Goal: Task Accomplishment & Management: Manage account settings

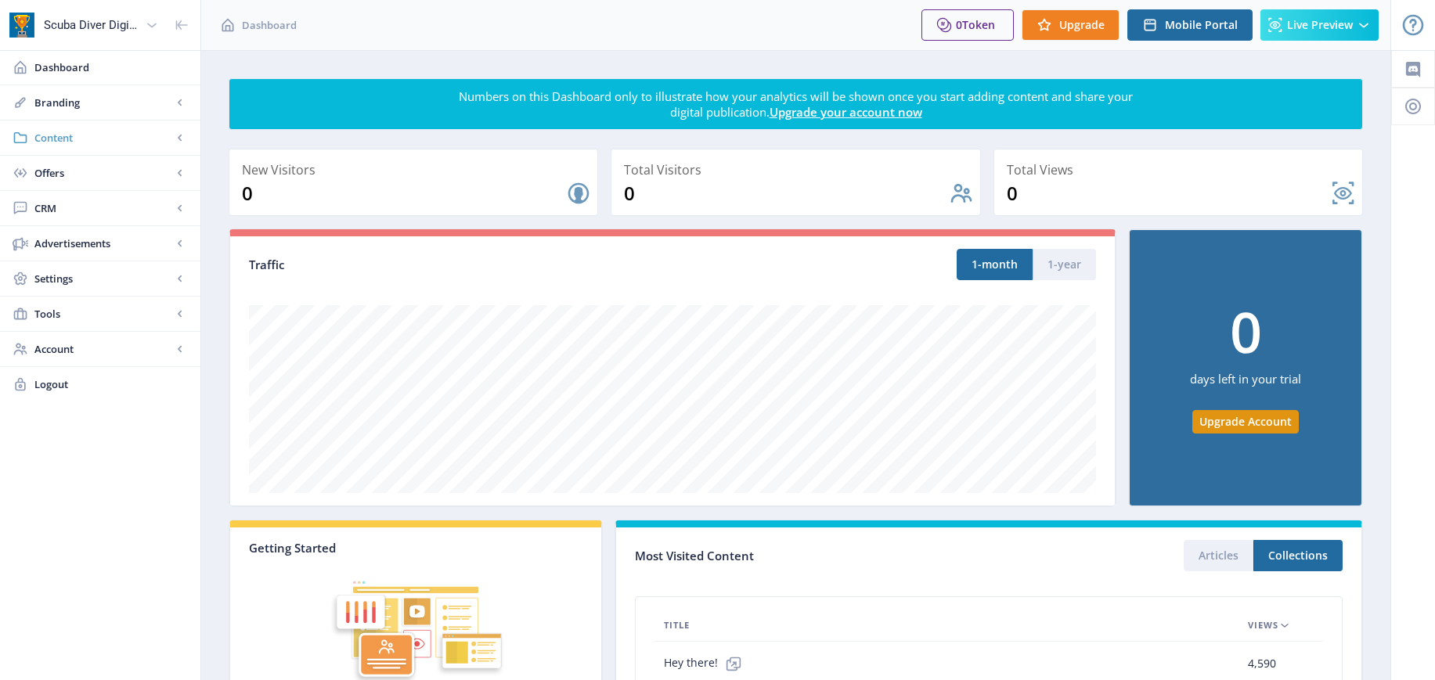
click at [46, 133] on span "Content" at bounding box center [103, 138] width 138 height 16
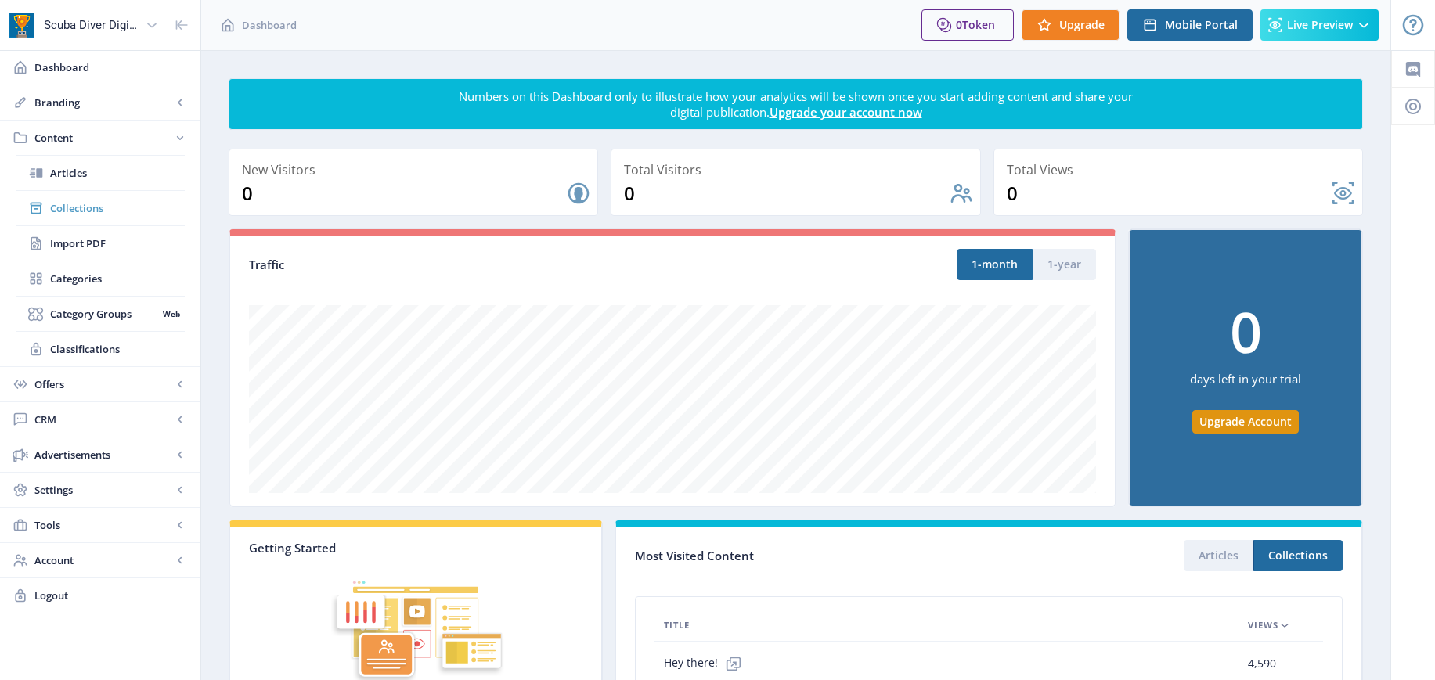
click at [65, 211] on span "Collections" at bounding box center [117, 208] width 135 height 16
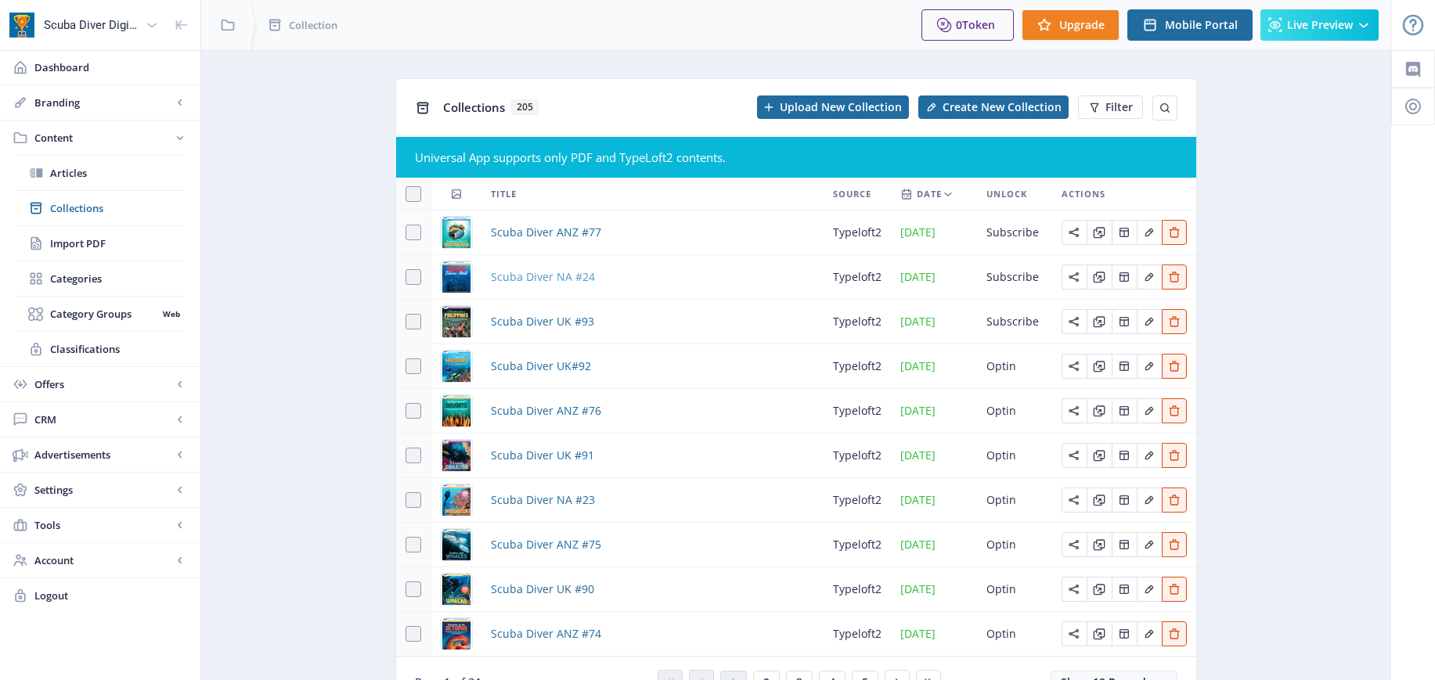
click at [542, 277] on span "Scuba Diver NA #24" at bounding box center [543, 277] width 104 height 19
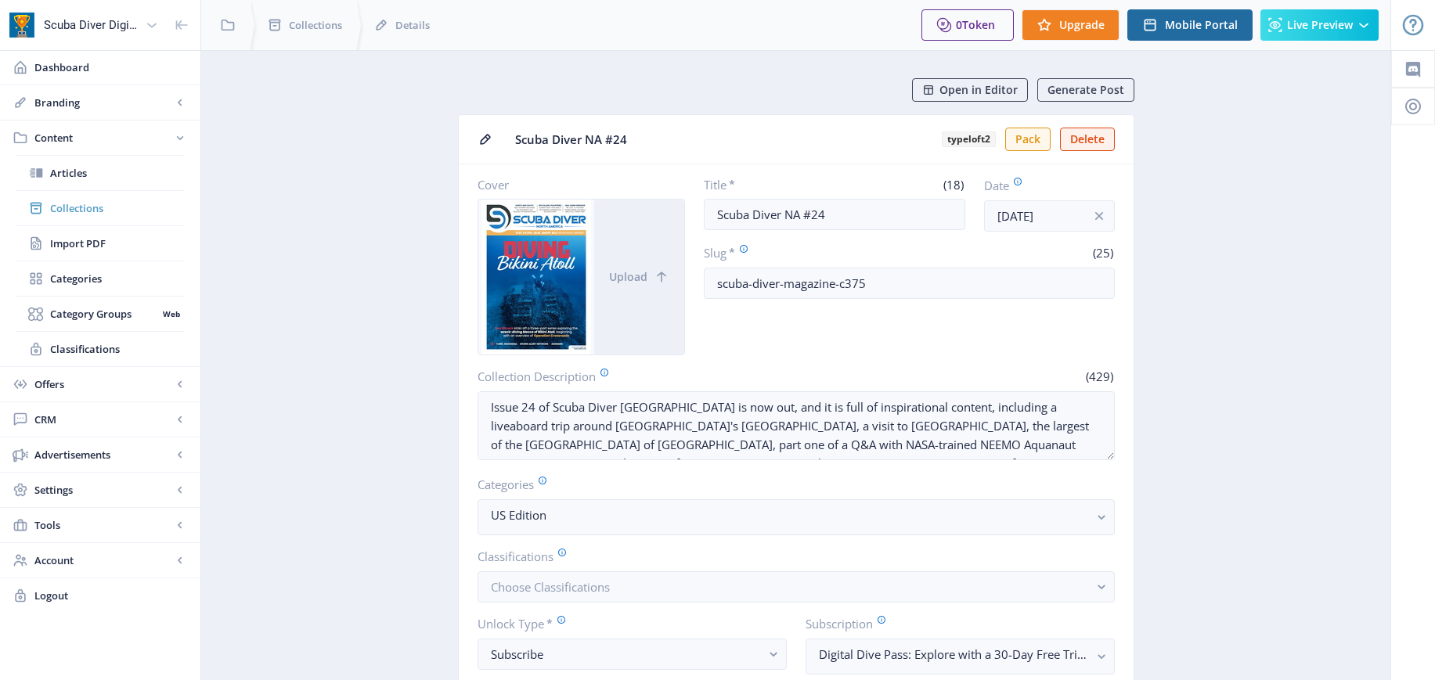
click at [69, 207] on span "Collections" at bounding box center [117, 208] width 135 height 16
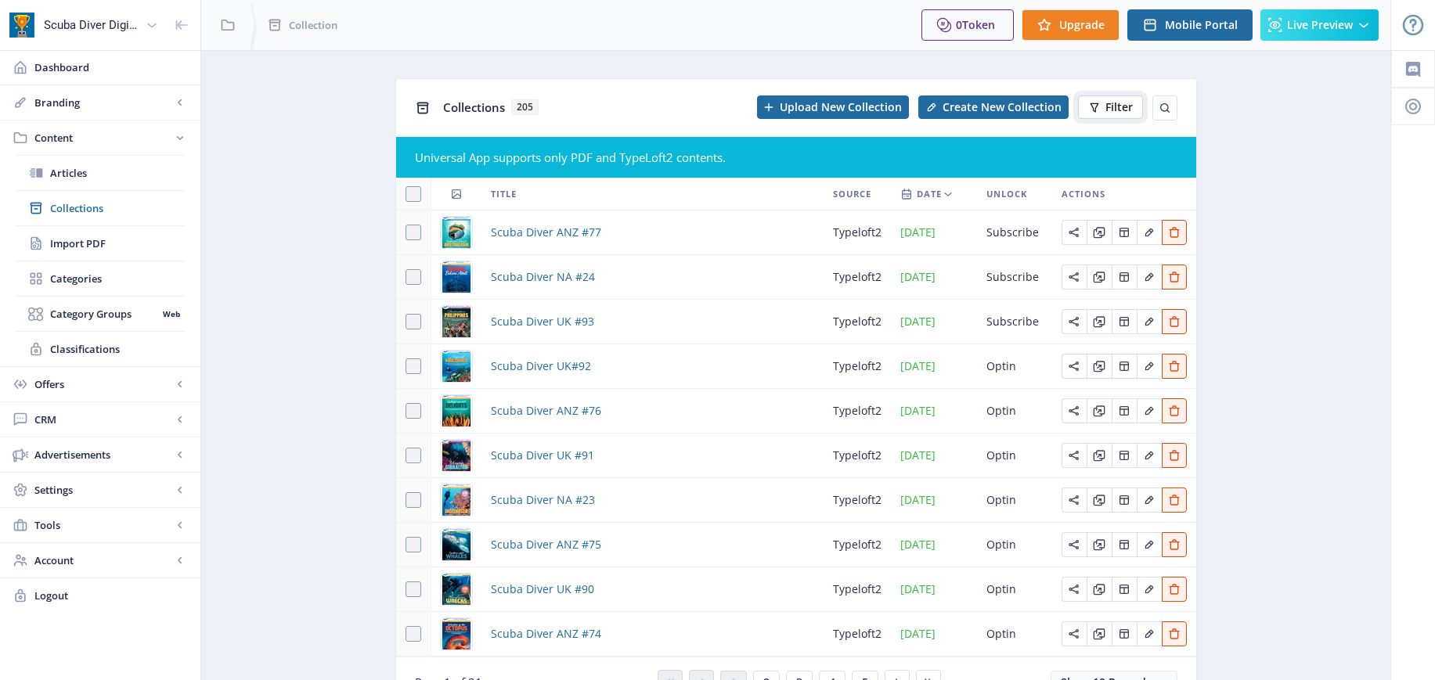
click at [1112, 103] on span "Filter" at bounding box center [1119, 107] width 27 height 13
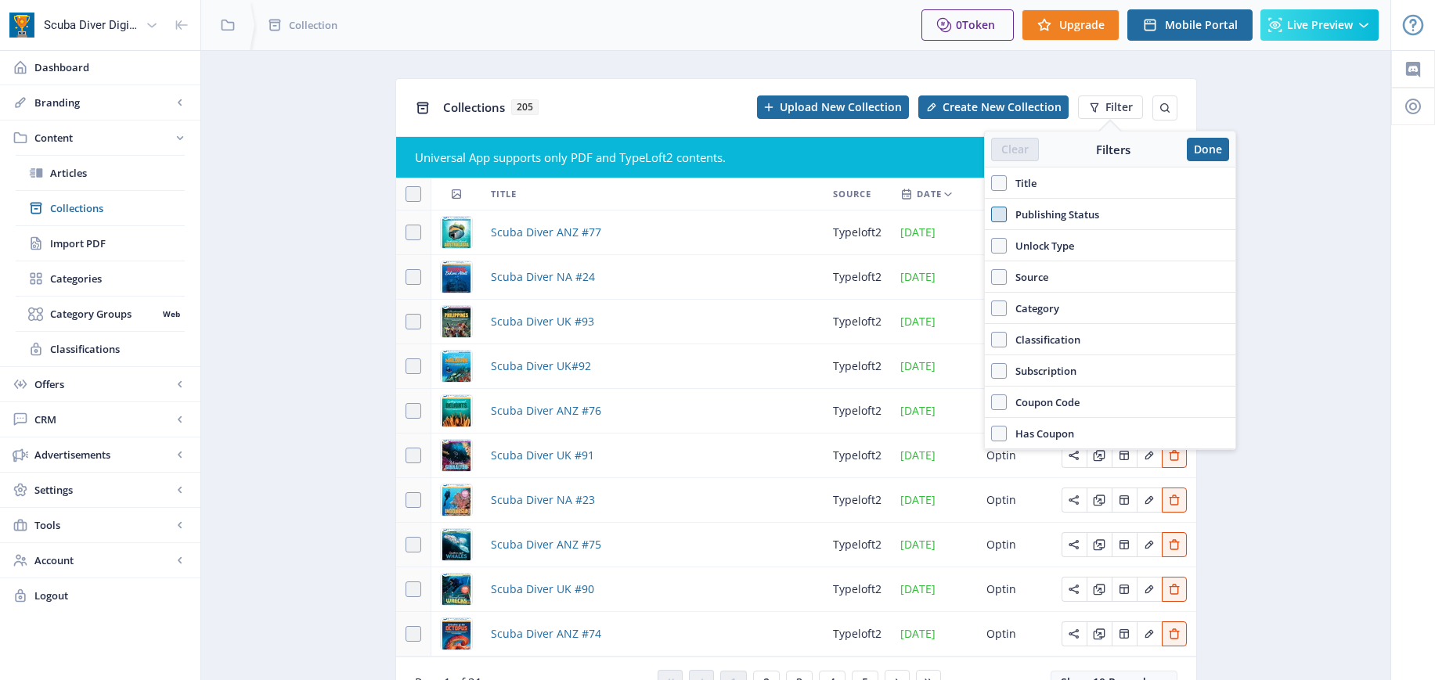
click at [1005, 214] on span at bounding box center [999, 215] width 16 height 16
click at [992, 215] on input "Publishing Status" at bounding box center [991, 215] width 1 height 1
checkbox input "true"
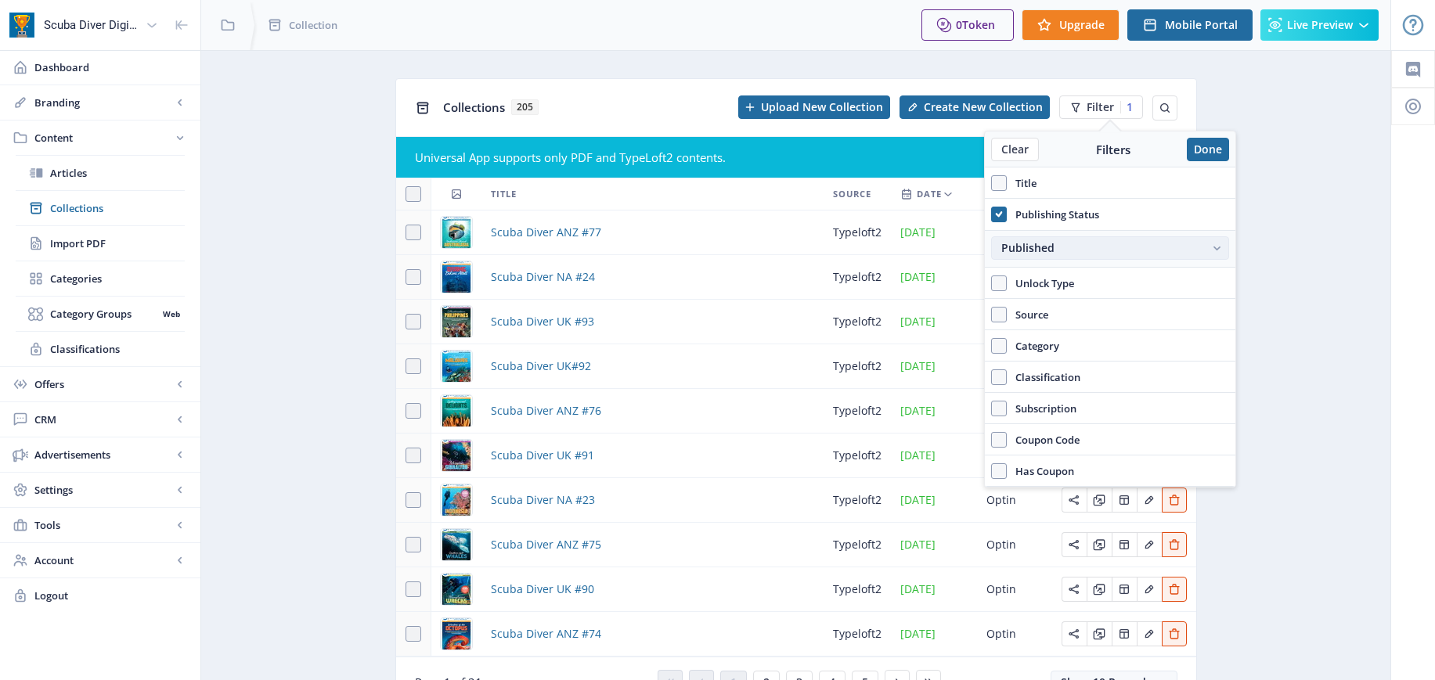
click at [1078, 249] on div "Published" at bounding box center [1102, 248] width 202 height 13
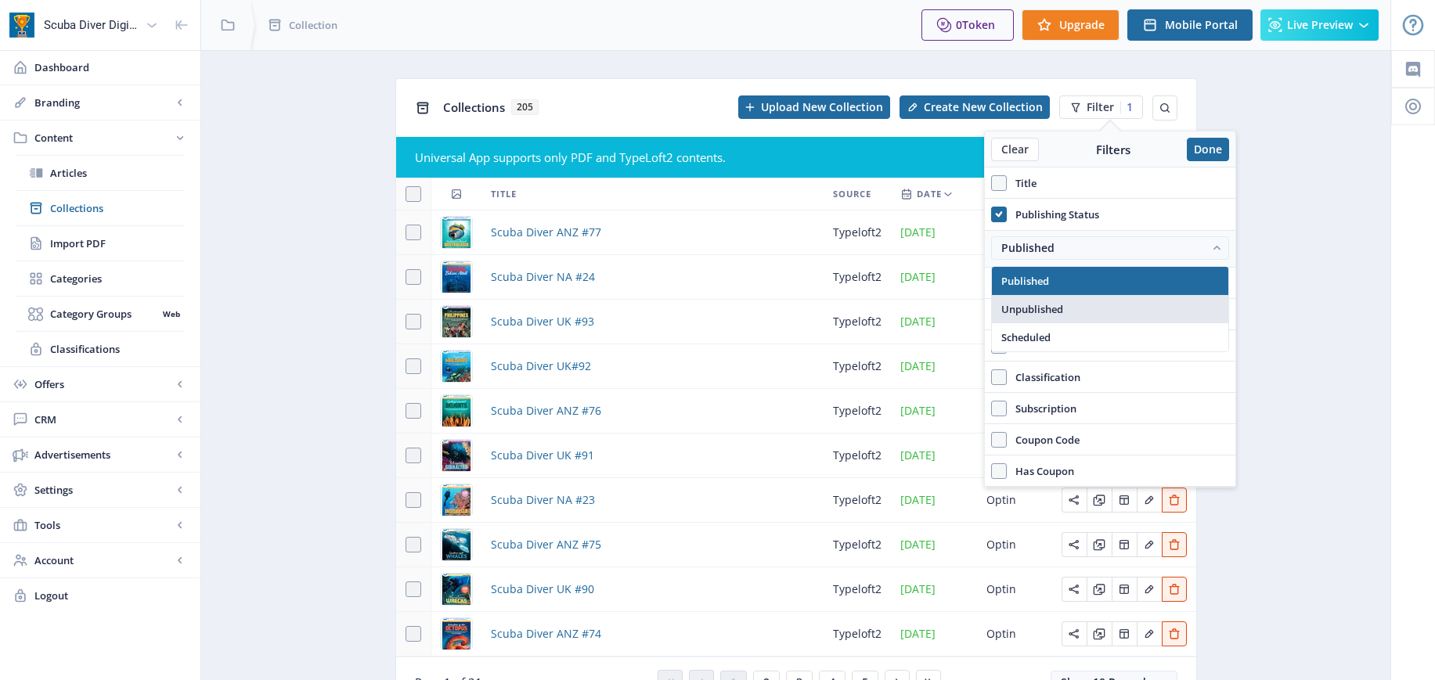
click at [1035, 310] on span "Unpublished" at bounding box center [1032, 309] width 62 height 19
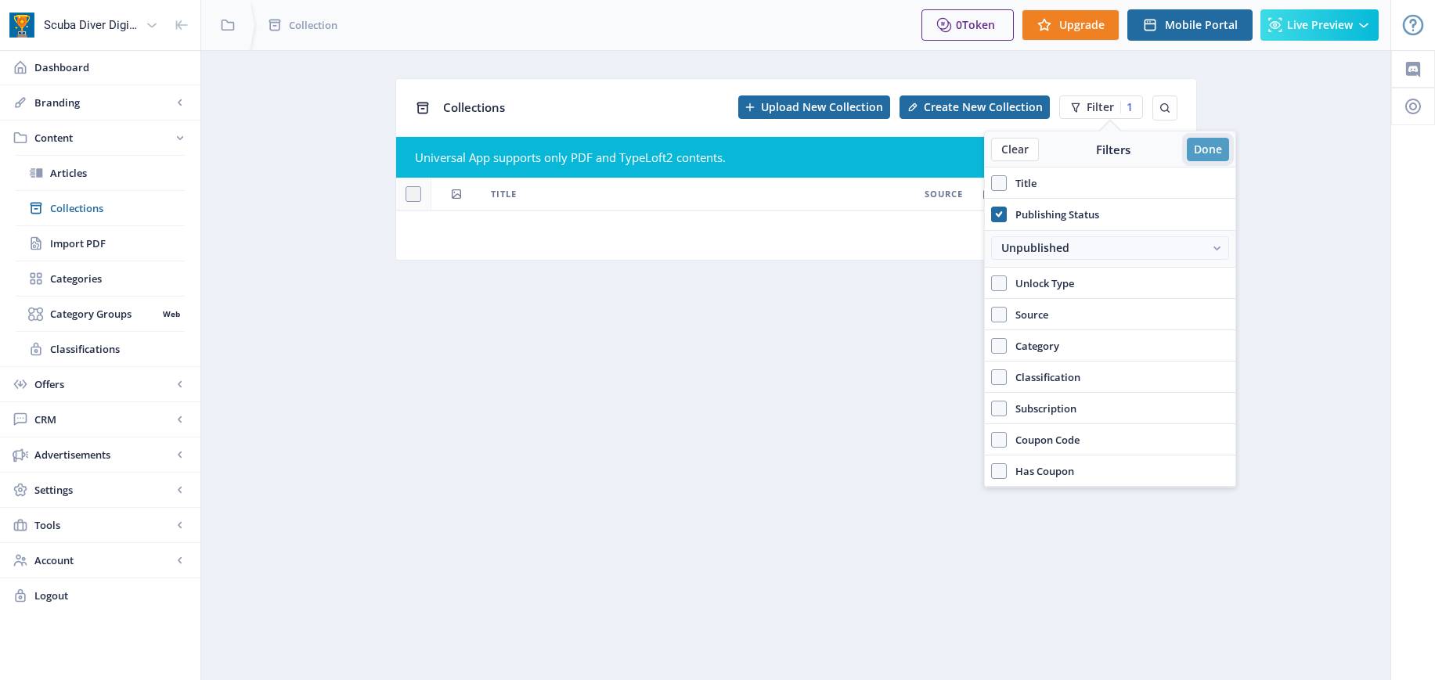
click at [1210, 150] on button "Done" at bounding box center [1208, 149] width 42 height 23
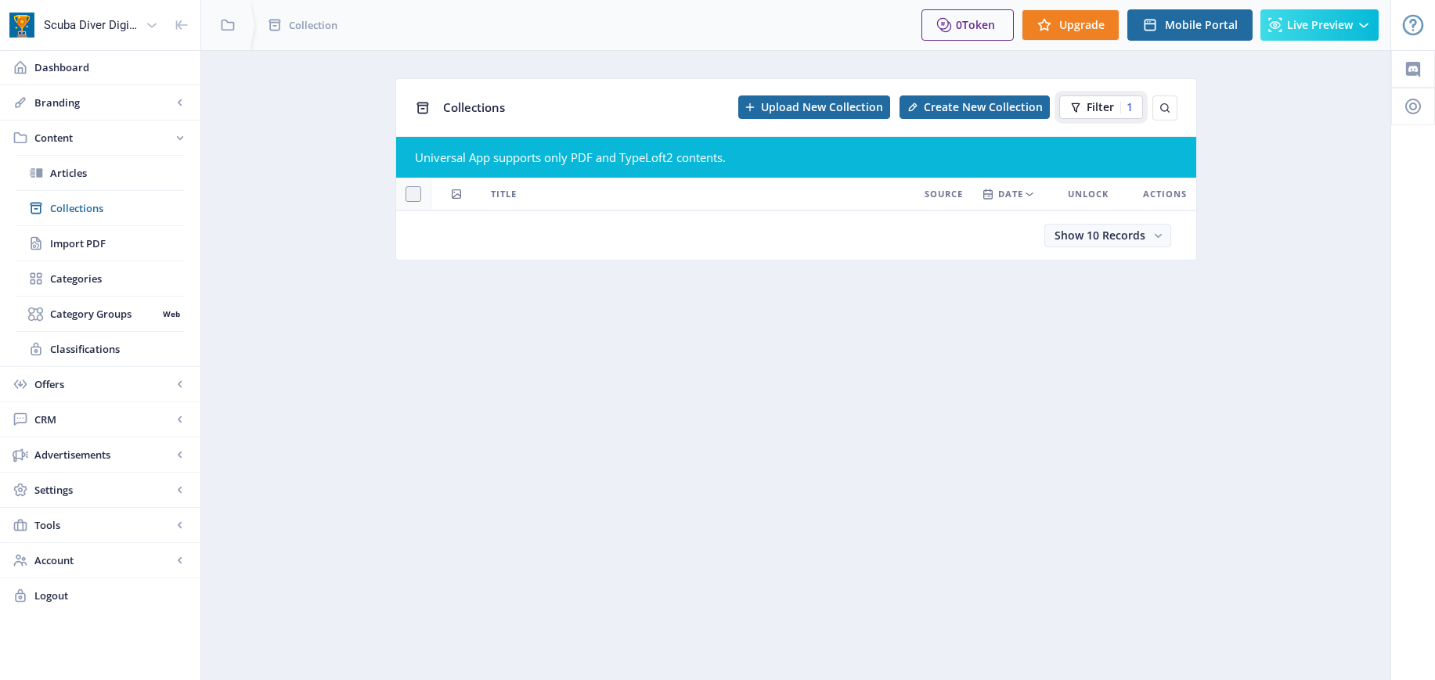
click at [1105, 108] on span "Filter" at bounding box center [1100, 107] width 27 height 13
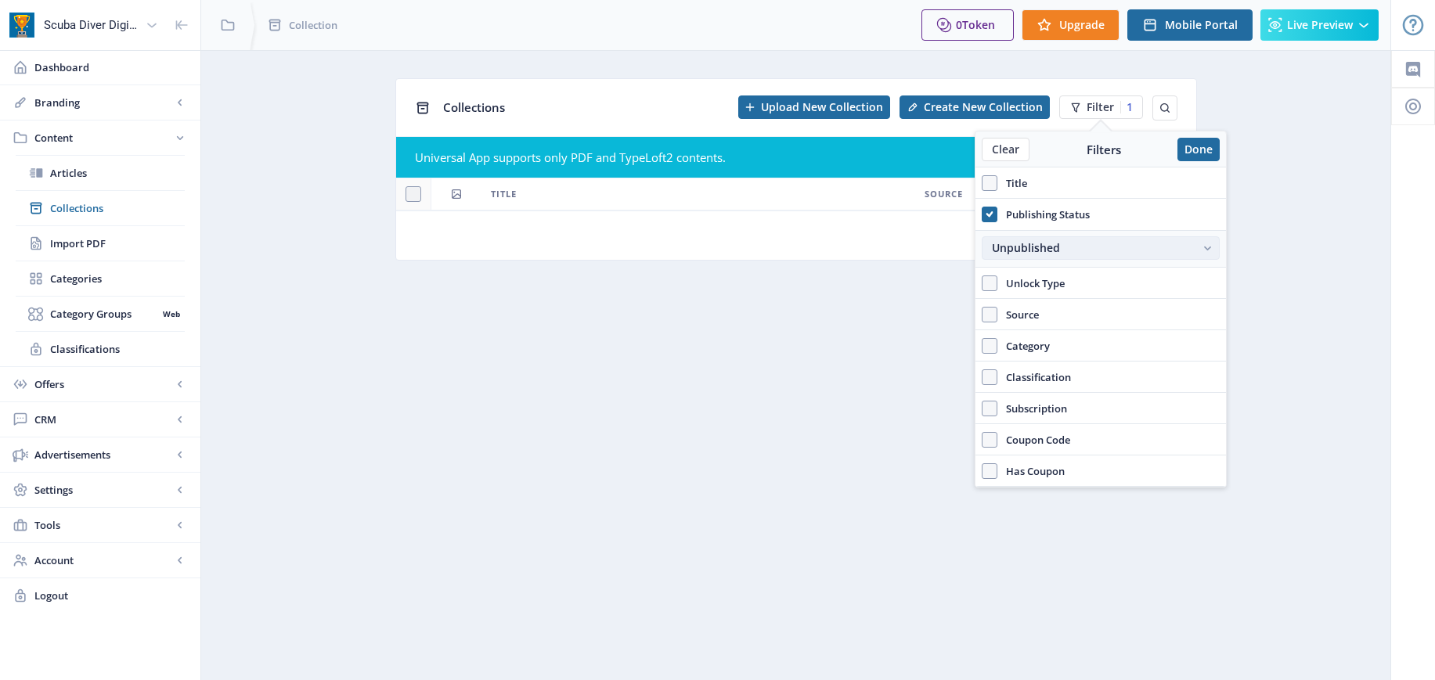
click at [1050, 245] on div "Unpublished" at bounding box center [1093, 248] width 202 height 13
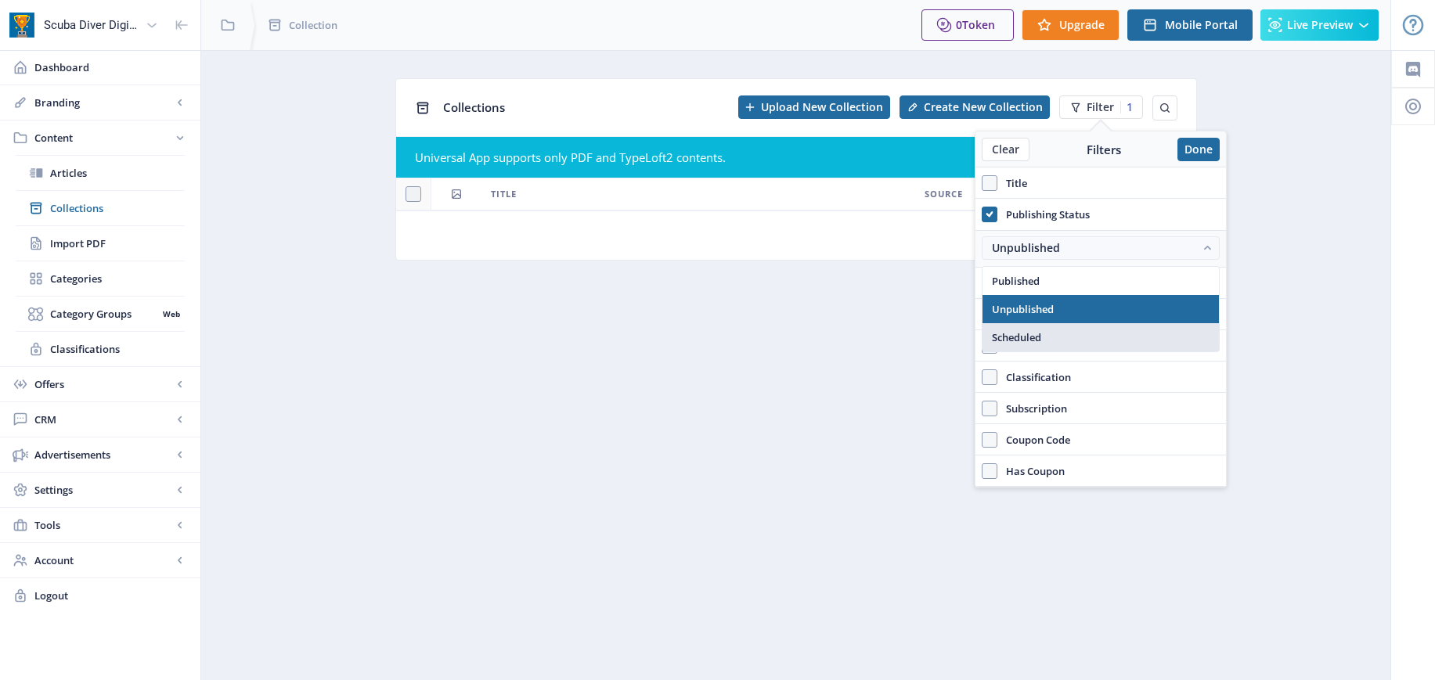
click at [1019, 337] on span "Scheduled" at bounding box center [1016, 337] width 49 height 19
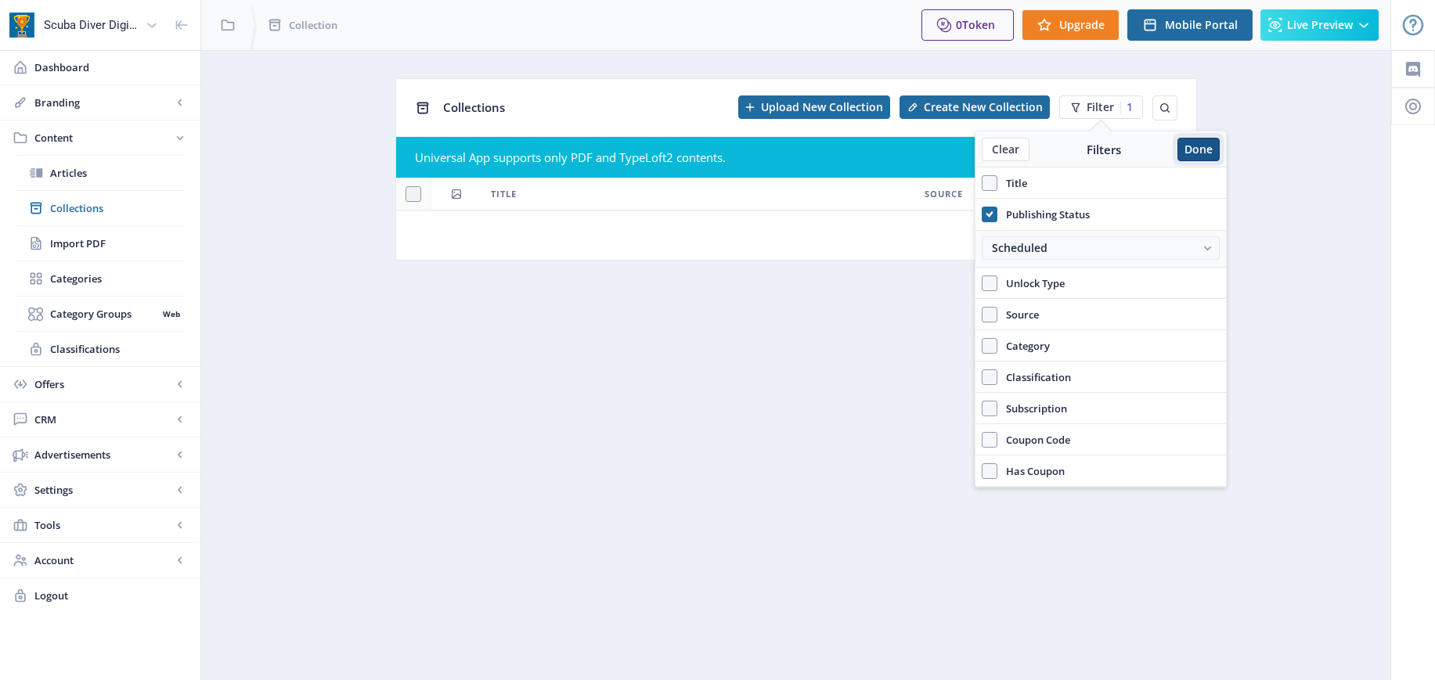
click at [1200, 150] on button "Done" at bounding box center [1199, 149] width 42 height 23
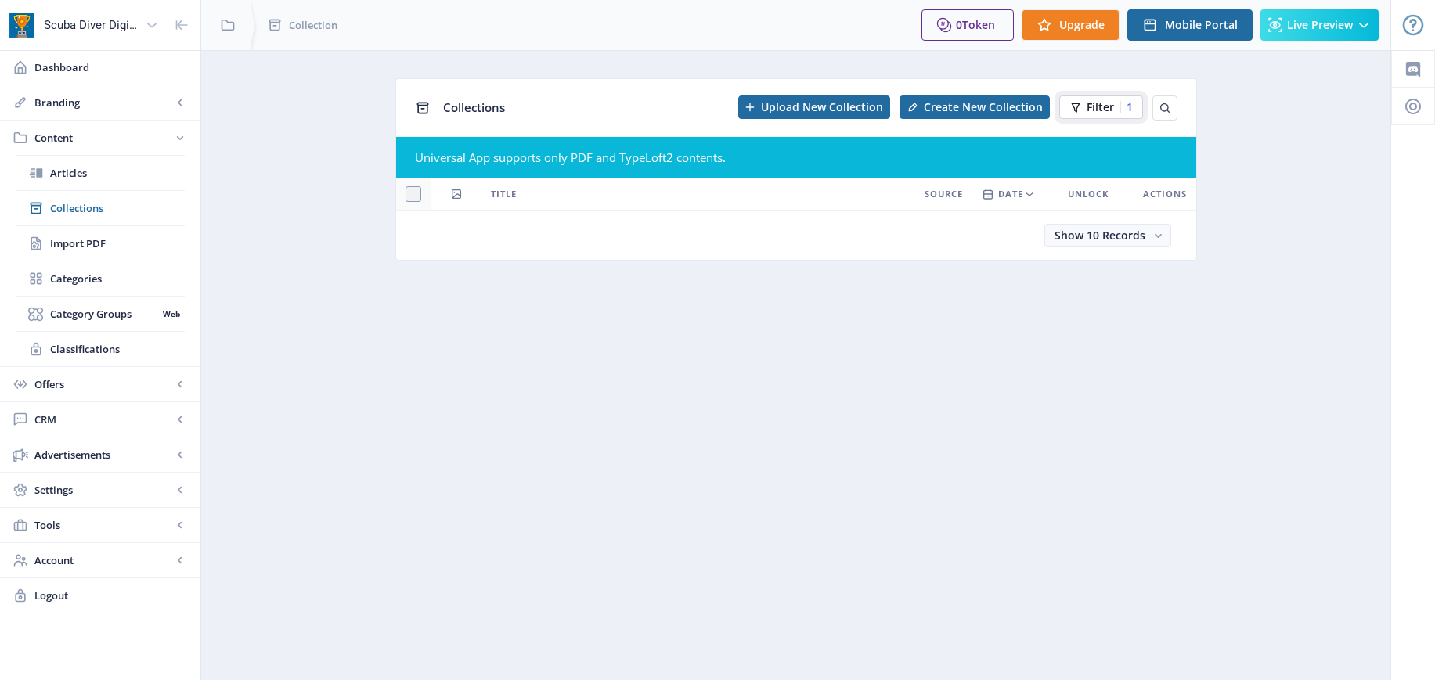
click at [1114, 107] on button "Filter 1" at bounding box center [1101, 107] width 84 height 23
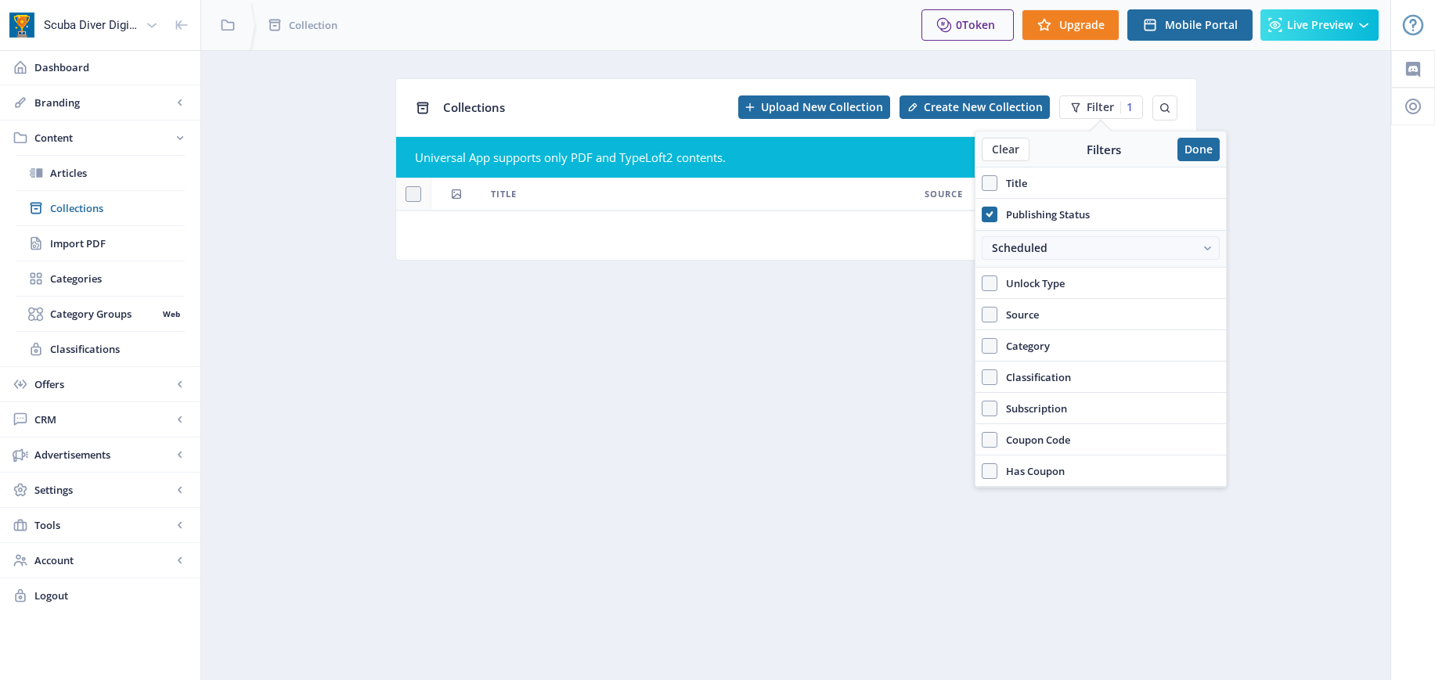
click at [1049, 217] on span "Publishing Status" at bounding box center [1043, 214] width 92 height 19
click at [983, 215] on input "Publishing Status" at bounding box center [982, 215] width 1 height 1
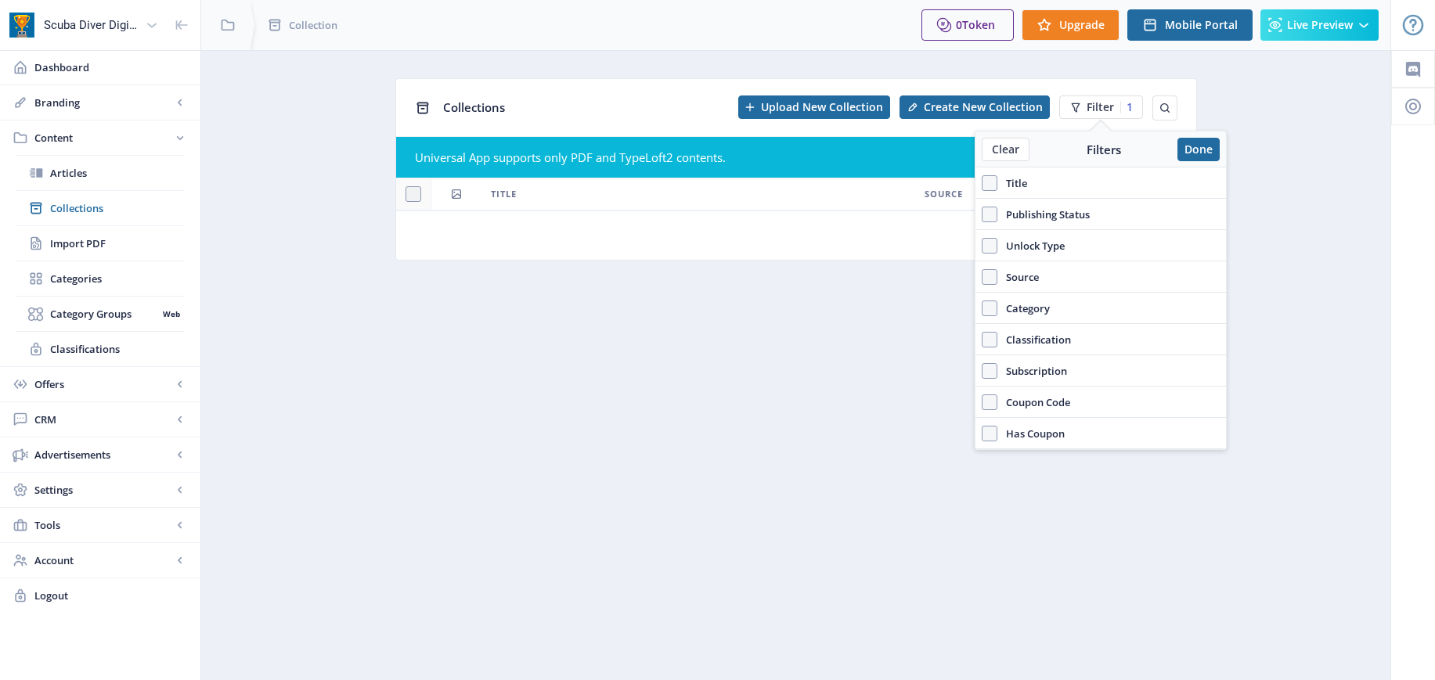
click at [1049, 218] on span "Publishing Status" at bounding box center [1043, 214] width 92 height 19
click at [983, 215] on input "Publishing Status" at bounding box center [982, 215] width 1 height 1
checkbox input "true"
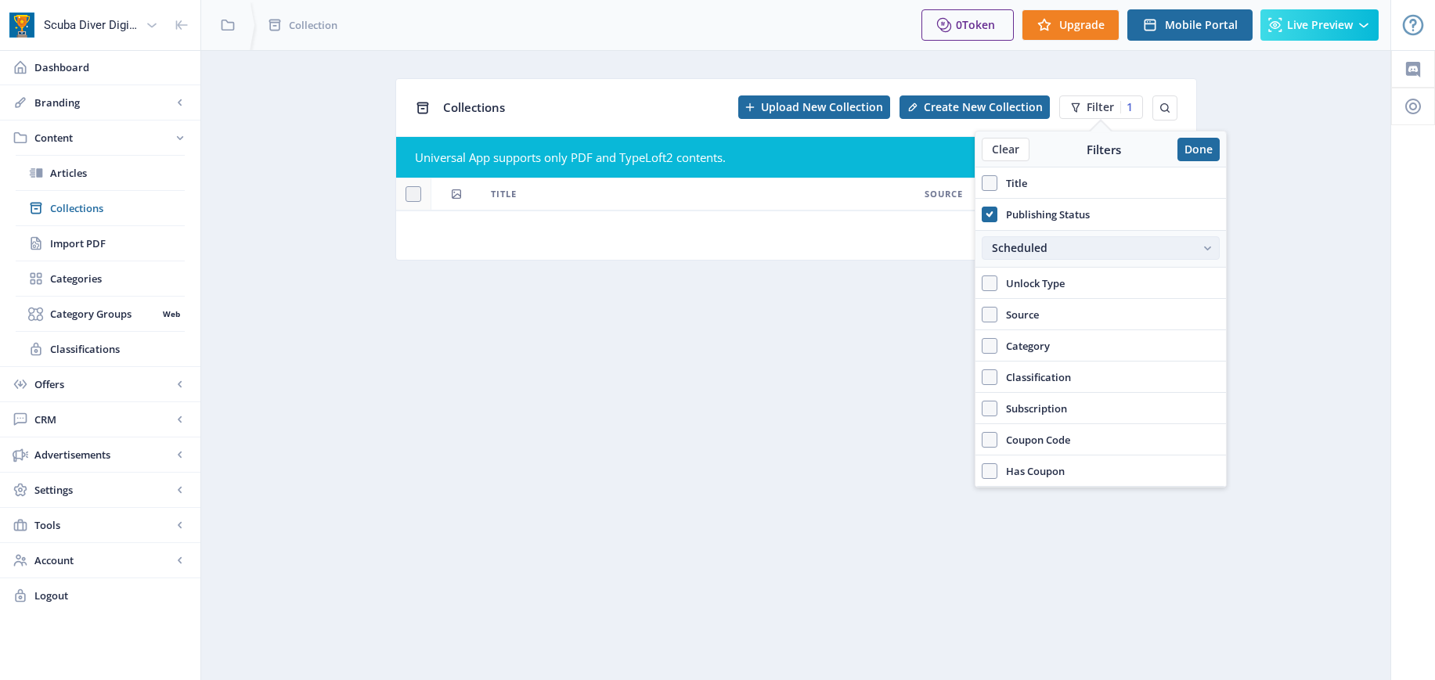
click at [1070, 244] on div "Scheduled" at bounding box center [1093, 248] width 202 height 13
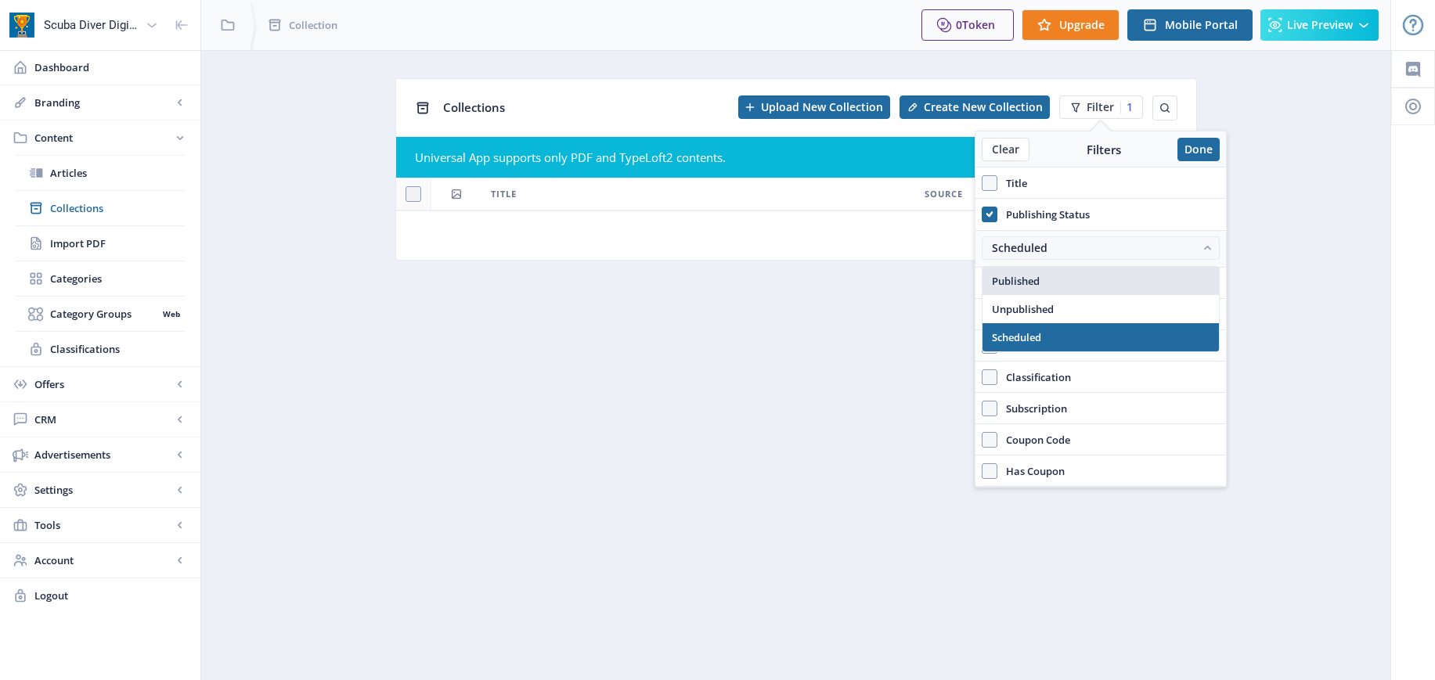
click at [1029, 285] on span "Published" at bounding box center [1016, 281] width 48 height 19
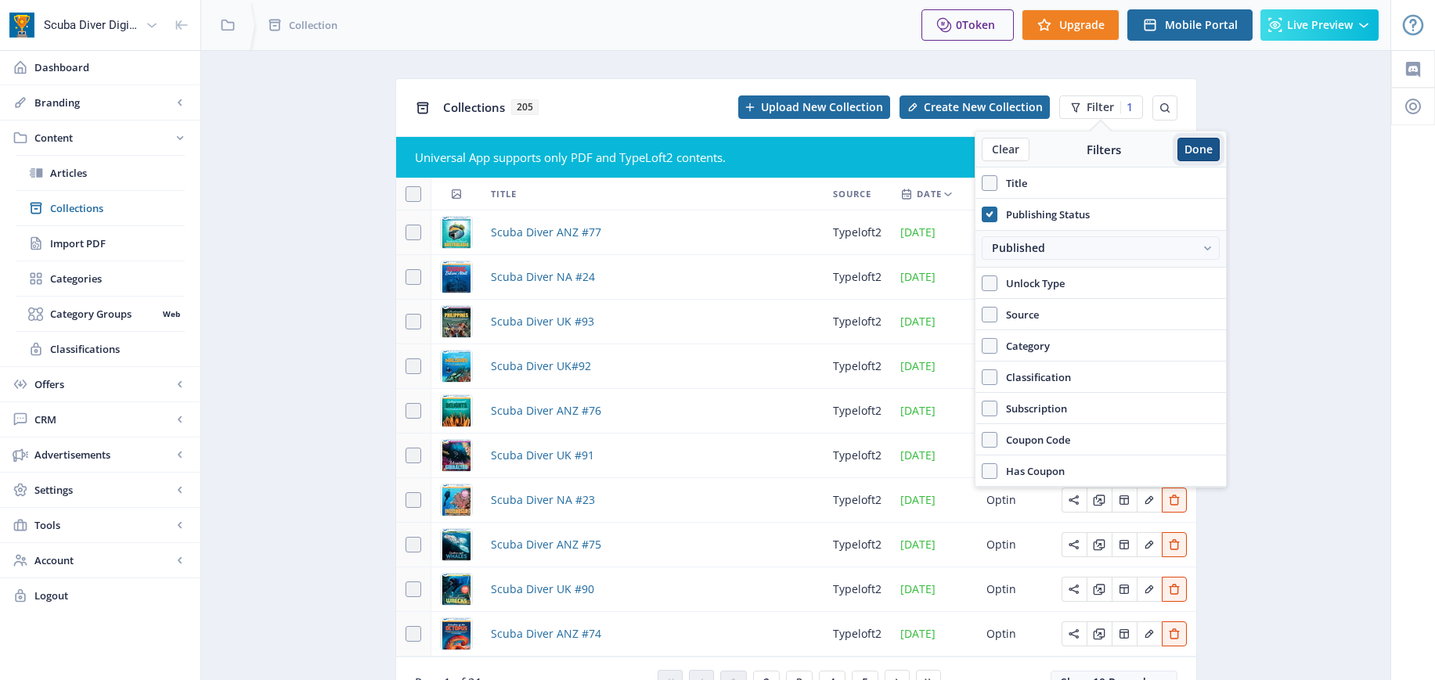
click at [1194, 148] on button "Done" at bounding box center [1199, 149] width 42 height 23
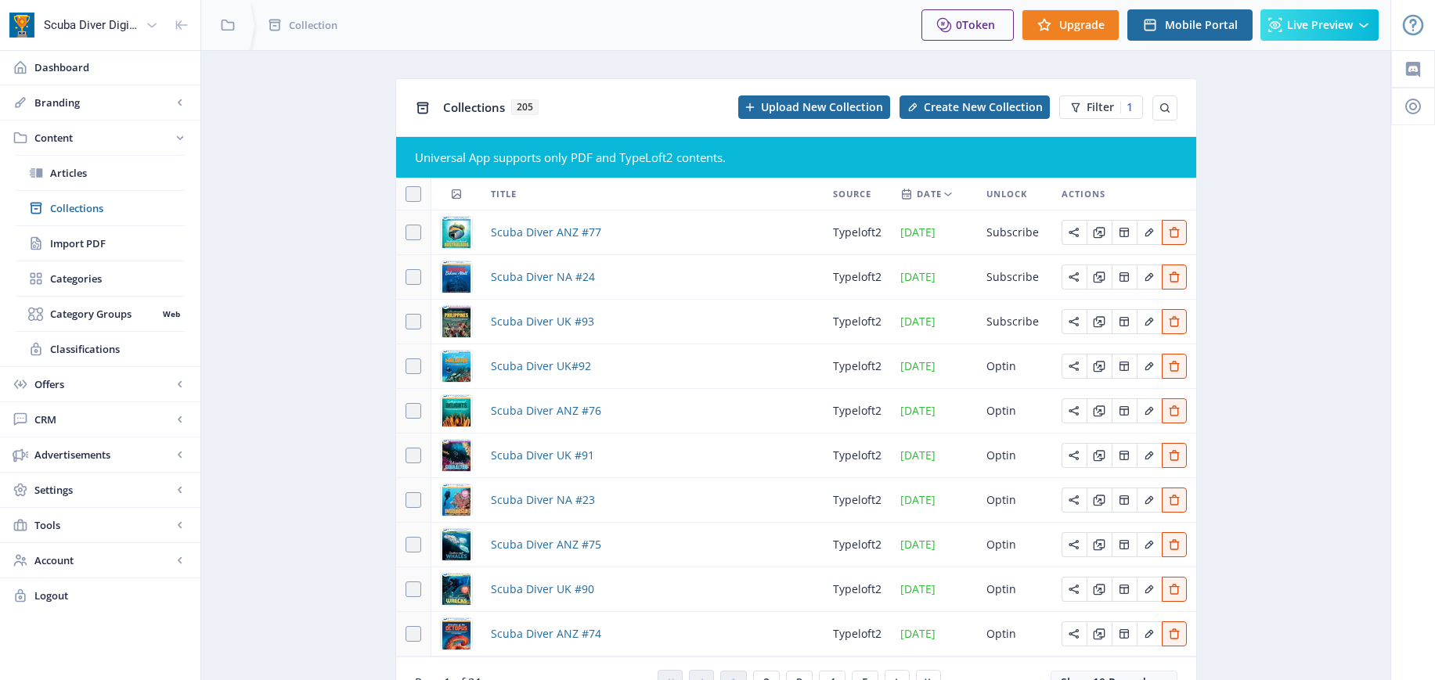
click at [938, 191] on span "Date" at bounding box center [929, 194] width 25 height 19
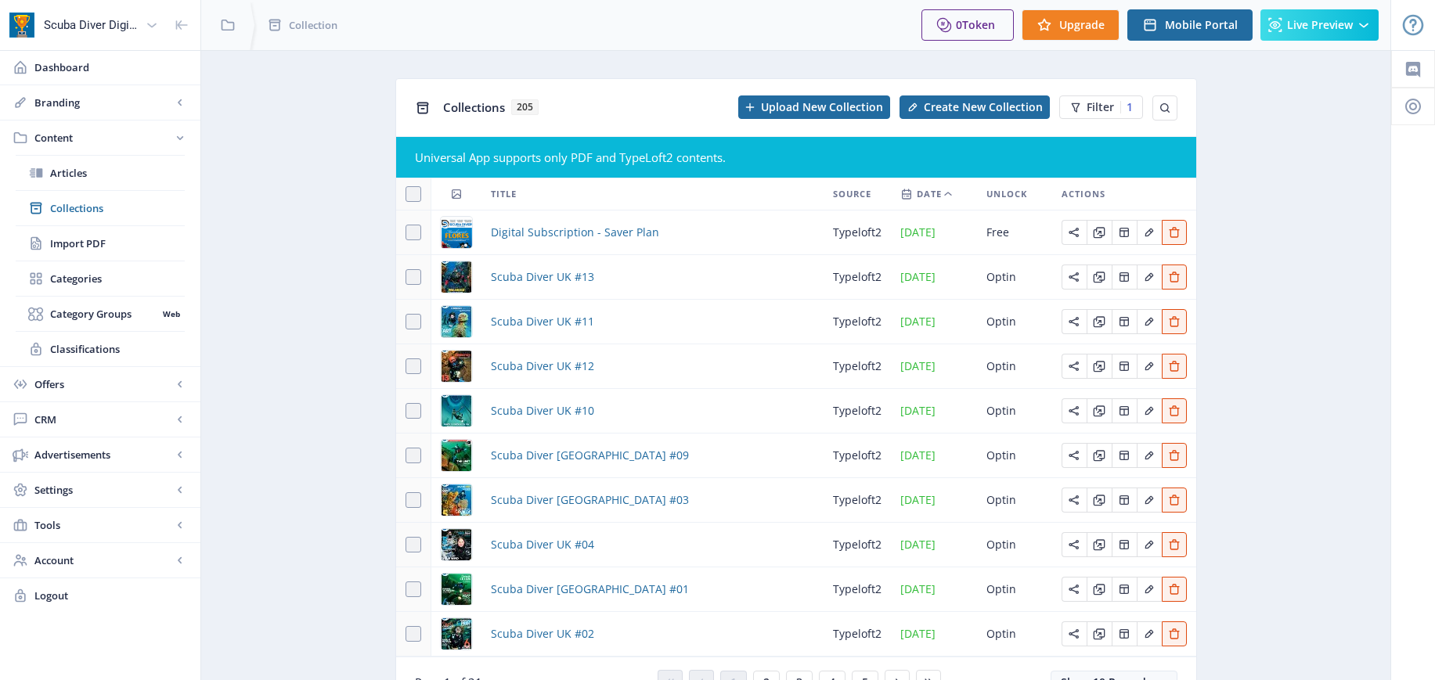
click at [937, 189] on span "Date" at bounding box center [929, 194] width 25 height 19
